Goal: Subscribe to service/newsletter: Subscribe to service/newsletter

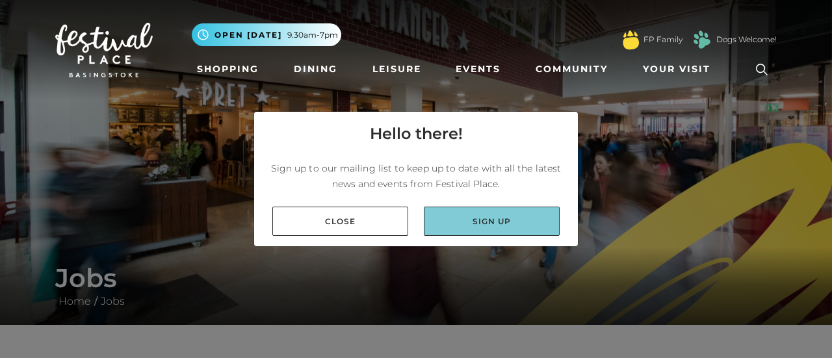
click at [513, 222] on link "Sign up" at bounding box center [492, 221] width 136 height 29
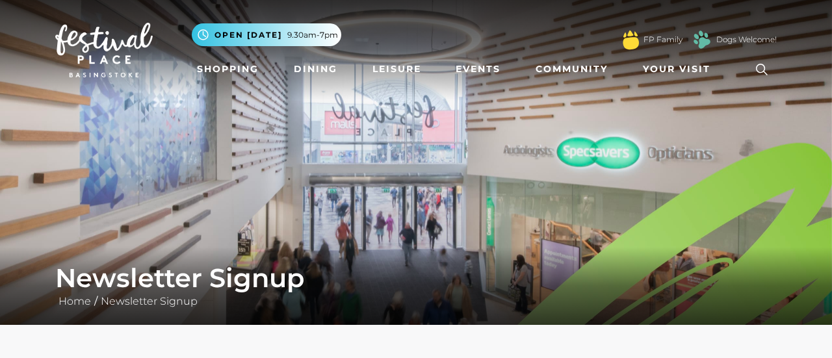
click at [562, 181] on img at bounding box center [416, 162] width 832 height 325
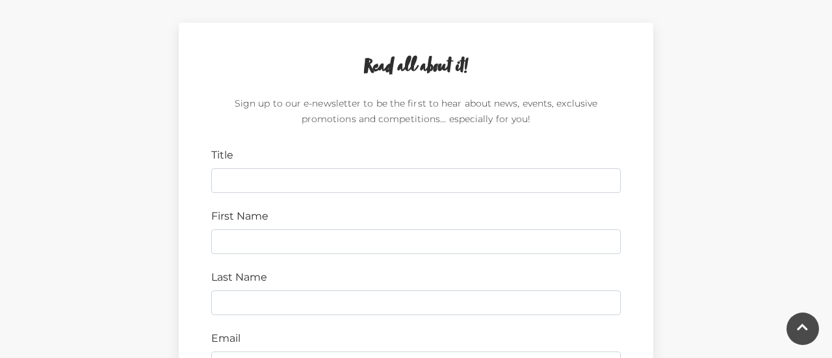
scroll to position [364, 0]
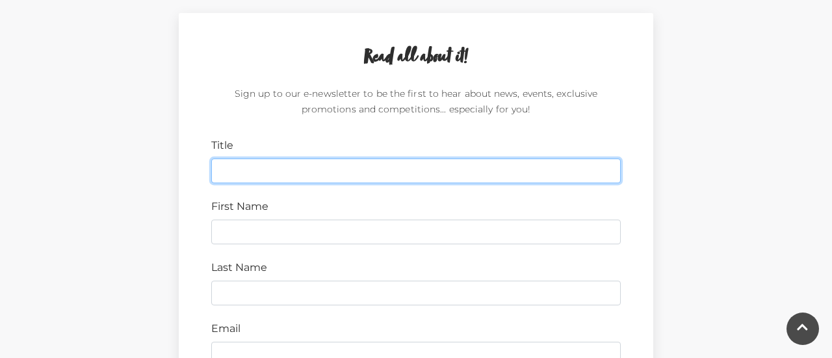
click at [317, 161] on input "Title" at bounding box center [416, 171] width 410 height 25
type input "mr"
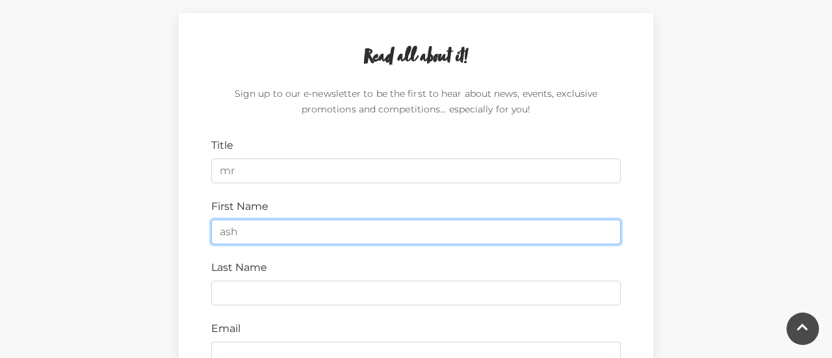
type input "ashton"
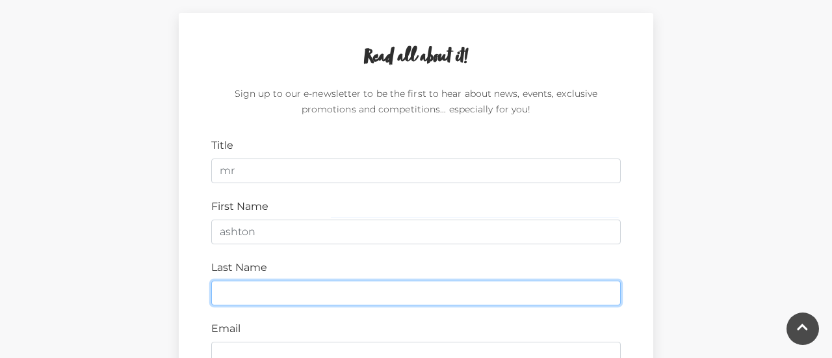
type input "craig-readings"
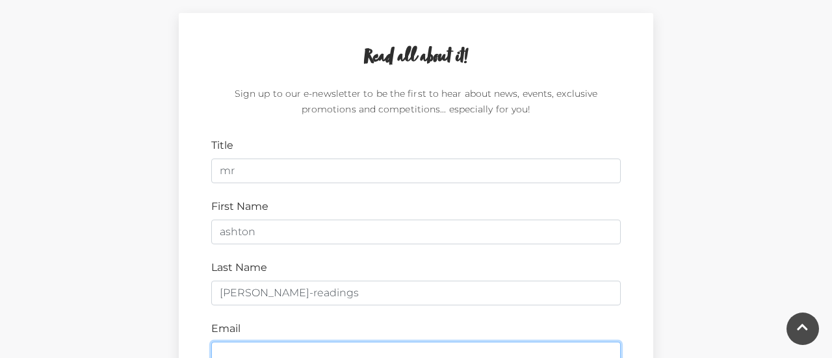
type input "spageti.man420@gmail.com"
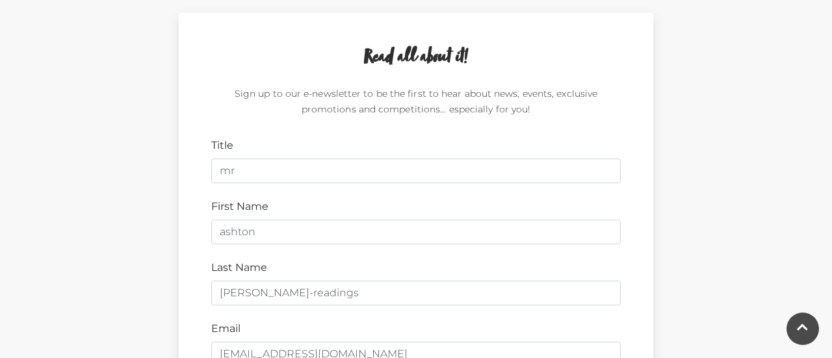
type input "rg24 9ry"
click at [364, 267] on div "Last Name craig-readings" at bounding box center [416, 283] width 429 height 46
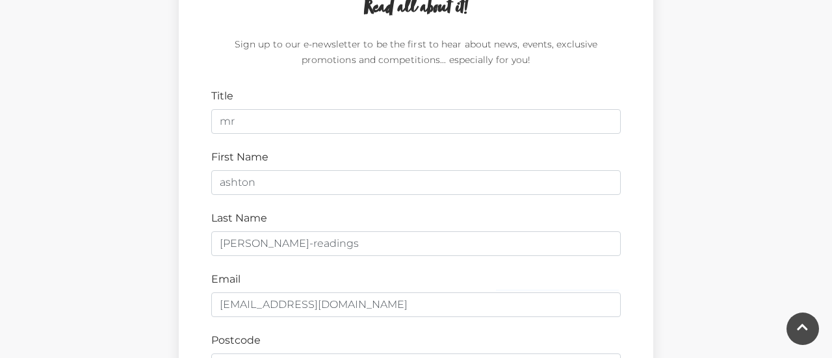
scroll to position [416, 0]
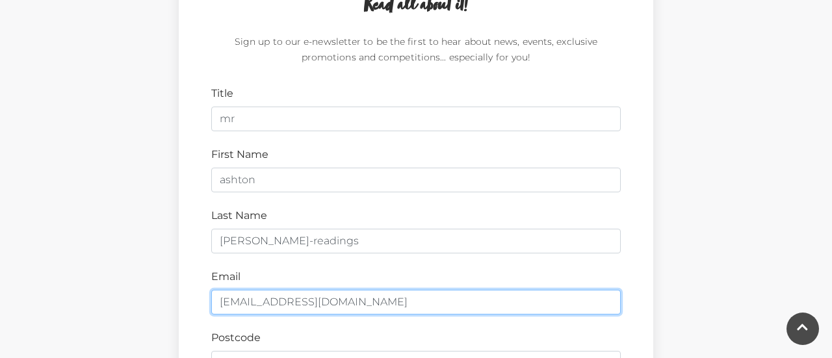
click at [360, 292] on input "spageti.man420@gmail.com" at bounding box center [416, 302] width 410 height 25
type input "ashtoncraigreadings@gmail.com"
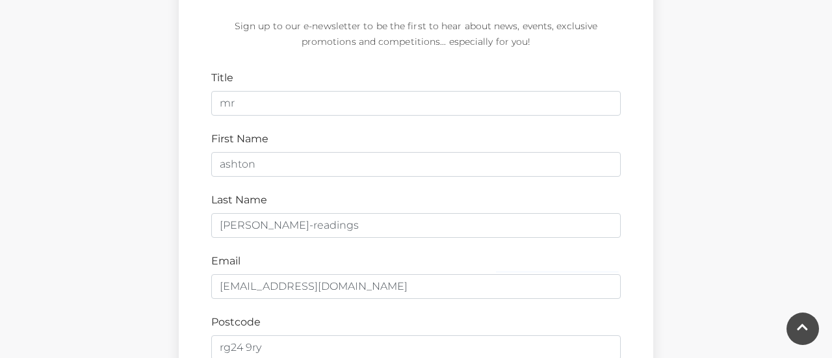
scroll to position [658, 0]
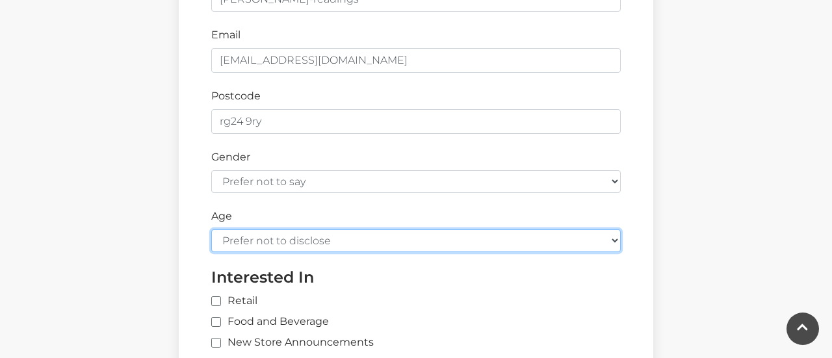
click at [238, 246] on select "Prefer not to disclose Under 18 18-24 25-34 35-44 45-54 55-64 65+" at bounding box center [416, 241] width 410 height 23
select select "under-18"
click at [211, 230] on select "Prefer not to disclose Under 18 18-24 25-34 35-44 45-54 55-64 65+" at bounding box center [416, 241] width 410 height 23
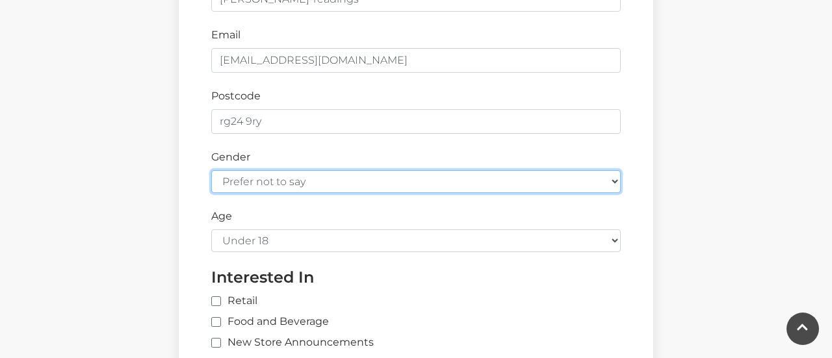
click at [280, 170] on select "Prefer not to say Female Male" at bounding box center [416, 181] width 410 height 23
select select "male"
click at [211, 170] on select "Prefer not to say Female Male" at bounding box center [416, 181] width 410 height 23
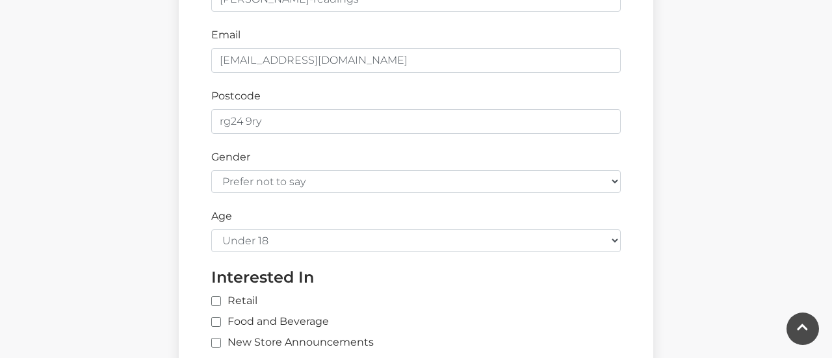
click at [21, 253] on div "Read all about it! Sign up to our e-newsletter to be the first to hear about ne…" at bounding box center [416, 117] width 832 height 901
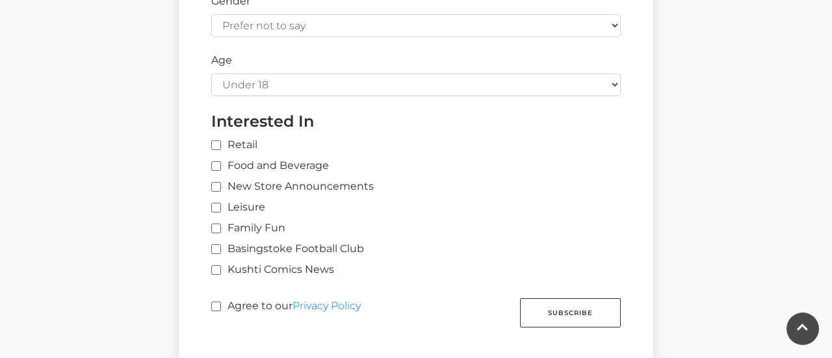
scroll to position [840, 0]
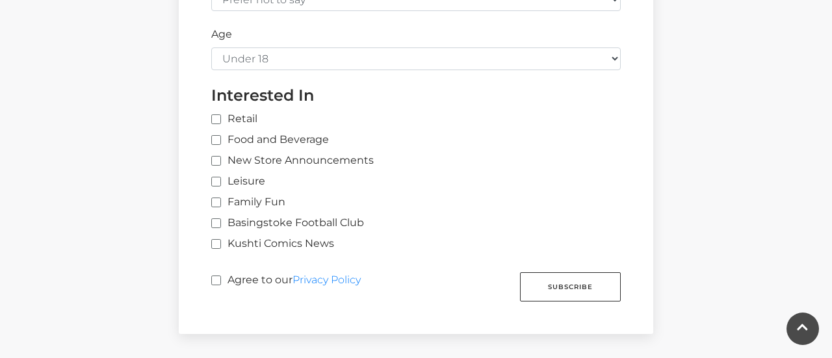
click at [264, 250] on div "Kushti Comics News" at bounding box center [416, 246] width 410 height 21
click at [221, 121] on label "Retail" at bounding box center [234, 119] width 46 height 16
click at [221, 121] on input "Retail" at bounding box center [425, 120] width 429 height 8
checkbox input "true"
click at [282, 278] on label "Agree to our Privacy Policy" at bounding box center [286, 284] width 150 height 24
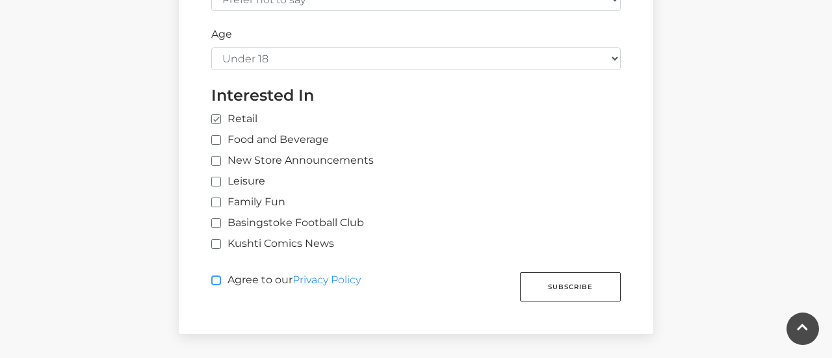
click at [220, 278] on input "Agree to our Privacy Policy" at bounding box center [215, 281] width 8 height 8
checkbox input "true"
click at [263, 137] on label "Food and Beverage" at bounding box center [270, 140] width 118 height 16
click at [220, 137] on input "Food and Beverage" at bounding box center [215, 141] width 8 height 8
checkbox input "true"
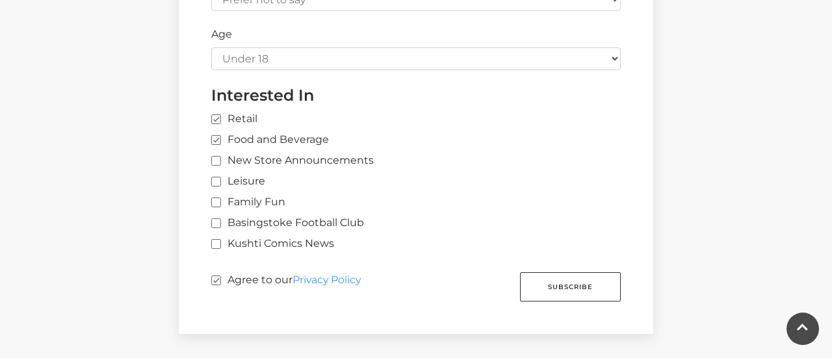
click at [273, 161] on label "New Store Announcements" at bounding box center [292, 161] width 163 height 16
click at [220, 161] on input "New Store Announcements" at bounding box center [215, 161] width 8 height 8
checkbox input "true"
click at [529, 272] on button "Subscribe" at bounding box center [570, 286] width 101 height 29
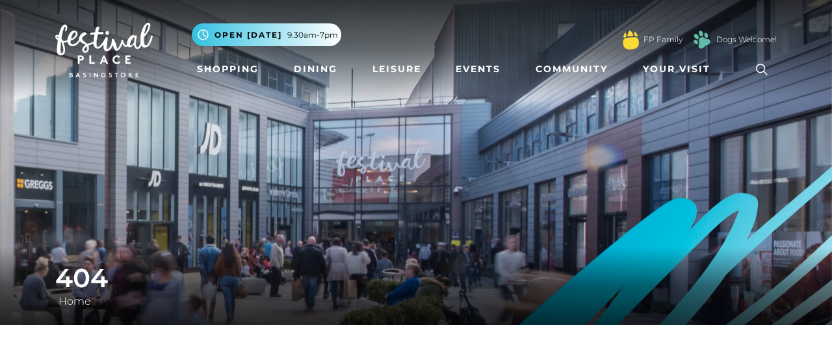
click at [583, 128] on img at bounding box center [416, 162] width 832 height 325
click at [565, 72] on link "Community" at bounding box center [572, 69] width 83 height 24
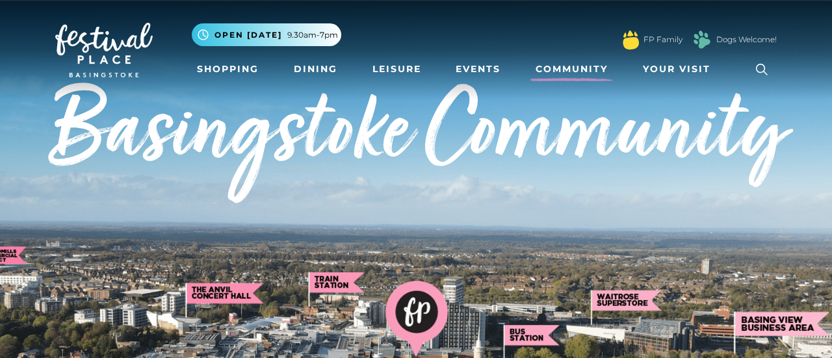
click at [85, 68] on img at bounding box center [104, 50] width 98 height 55
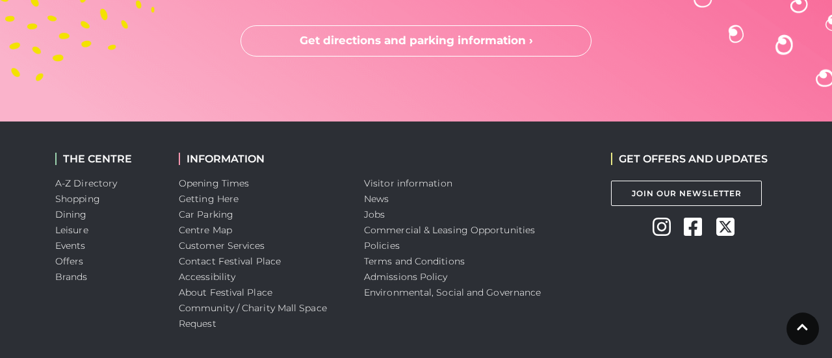
scroll to position [3651, 0]
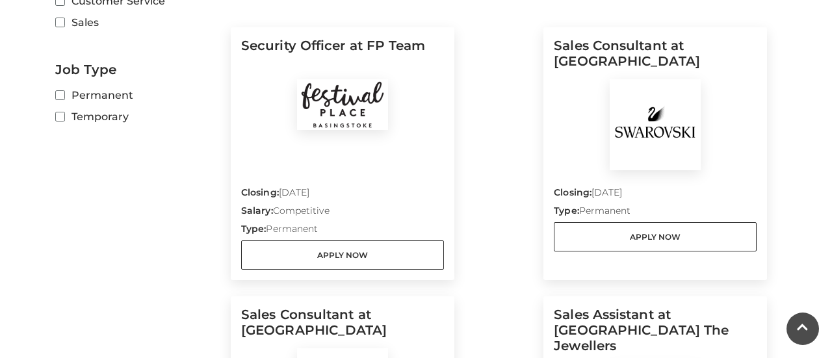
scroll to position [429, 0]
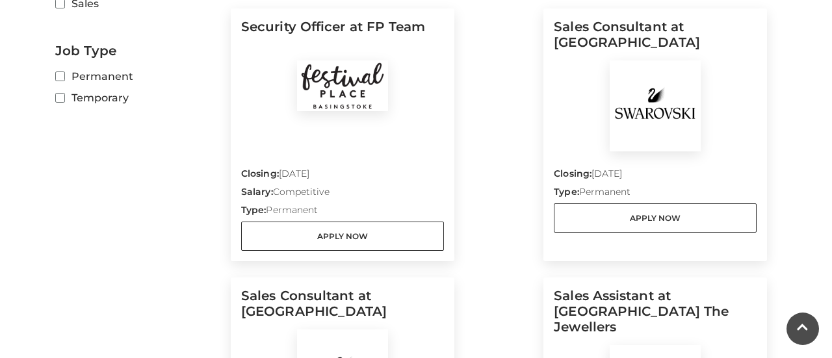
click at [523, 139] on div "Security Officer at FP Team Closing: 12 Oct 2025 Salary: Competitive Type: Perm…" at bounding box center [499, 291] width 536 height 597
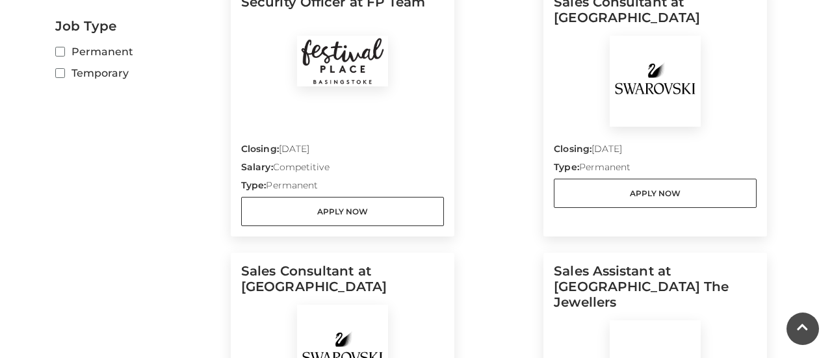
scroll to position [455, 0]
